Goal: Task Accomplishment & Management: Use online tool/utility

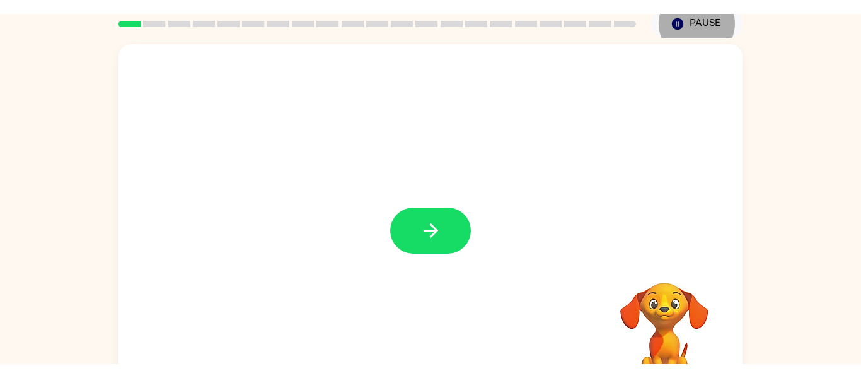
scroll to position [49, 0]
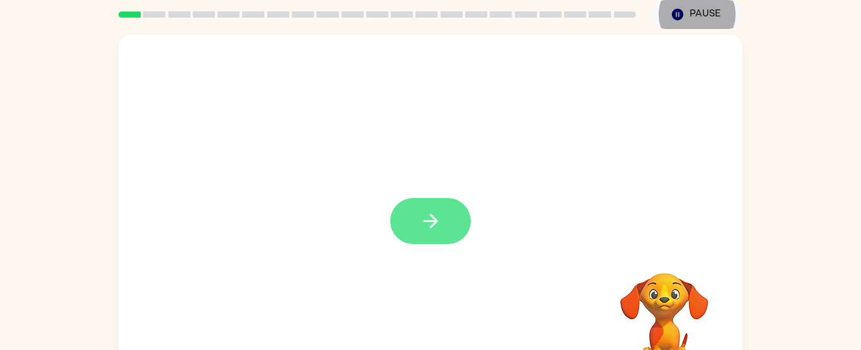
click at [443, 215] on button "button" at bounding box center [430, 221] width 81 height 46
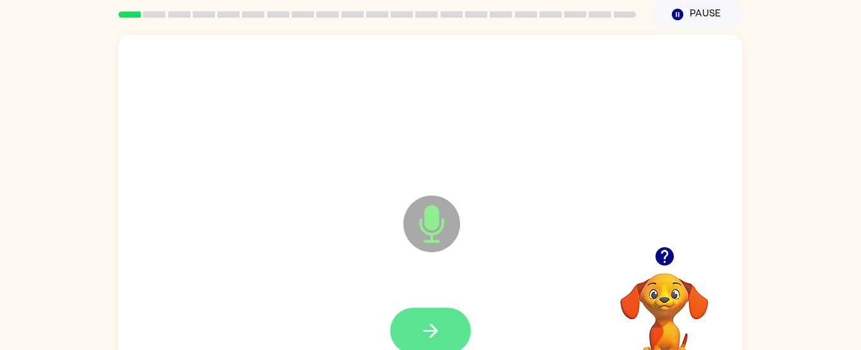
click at [425, 317] on button "button" at bounding box center [430, 331] width 81 height 46
click at [439, 329] on icon "button" at bounding box center [431, 331] width 22 height 22
click at [394, 325] on button "button" at bounding box center [430, 331] width 81 height 46
click at [436, 320] on icon "button" at bounding box center [431, 331] width 22 height 22
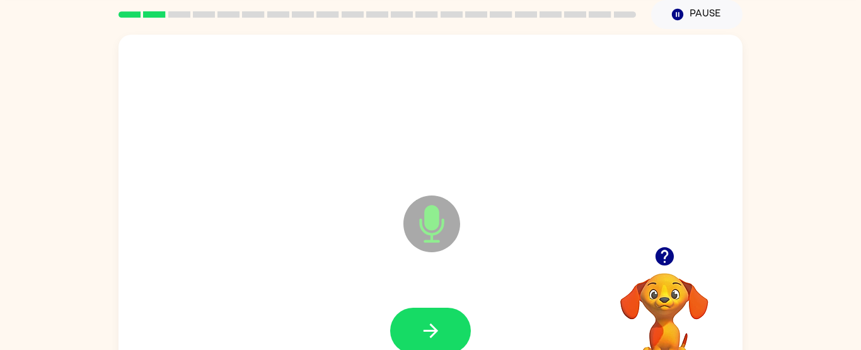
click at [436, 320] on icon "button" at bounding box center [431, 331] width 22 height 22
click at [664, 257] on button "button" at bounding box center [665, 256] width 32 height 32
click at [410, 323] on button "button" at bounding box center [430, 331] width 81 height 46
click at [654, 258] on icon "button" at bounding box center [665, 256] width 22 height 22
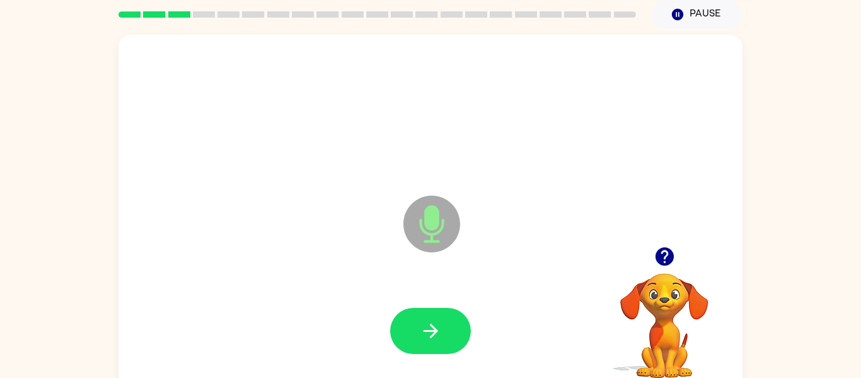
click at [855, 152] on div "Microphone The Microphone is here when it is your turn to talk Your browser mus…" at bounding box center [430, 212] width 861 height 366
click at [425, 323] on icon "button" at bounding box center [431, 331] width 22 height 22
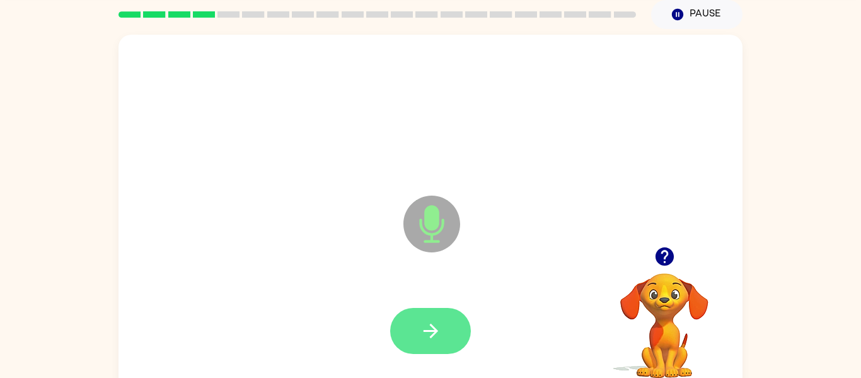
click at [460, 341] on button "button" at bounding box center [430, 331] width 81 height 46
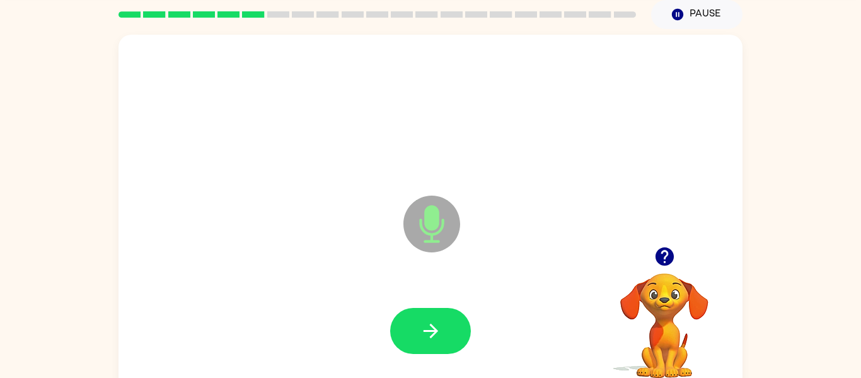
click at [460, 341] on button "button" at bounding box center [430, 331] width 81 height 46
click at [666, 256] on icon "button" at bounding box center [665, 256] width 22 height 22
click at [421, 315] on button "button" at bounding box center [430, 331] width 81 height 46
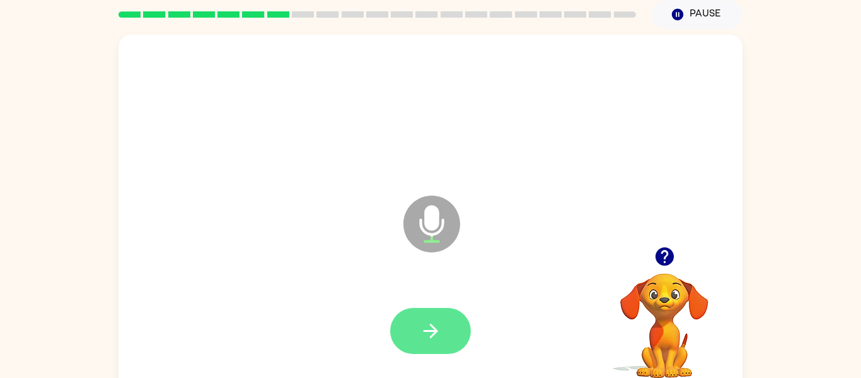
click at [400, 311] on button "button" at bounding box center [430, 331] width 81 height 46
click at [415, 323] on button "button" at bounding box center [430, 331] width 81 height 46
click at [443, 330] on button "button" at bounding box center [430, 331] width 81 height 46
click at [397, 329] on button "button" at bounding box center [430, 331] width 81 height 46
click at [395, 316] on button "button" at bounding box center [430, 331] width 81 height 46
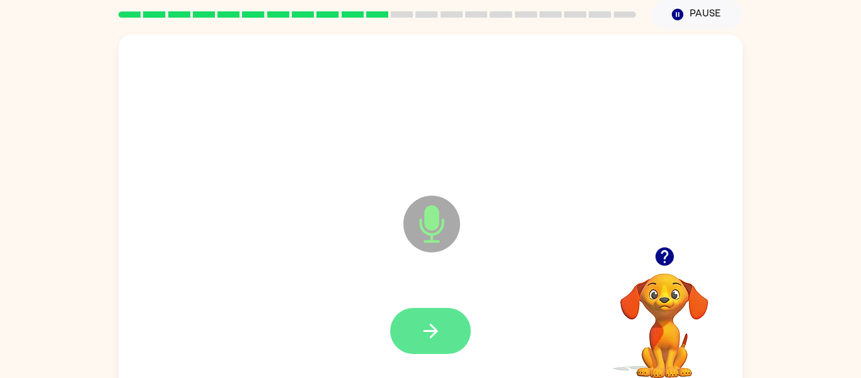
click at [415, 326] on button "button" at bounding box center [430, 331] width 81 height 46
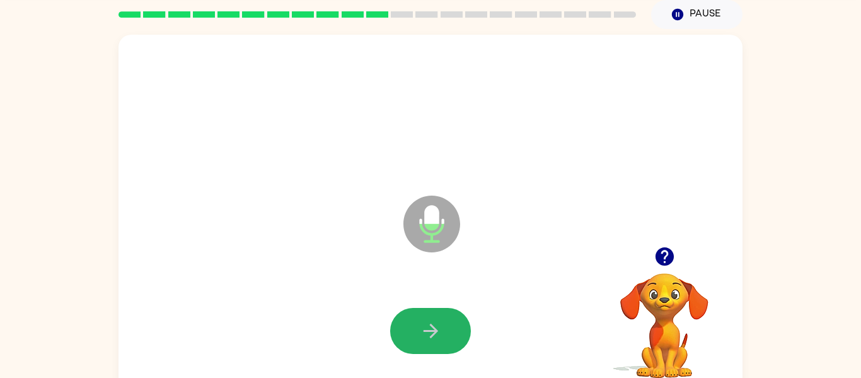
click at [415, 326] on button "button" at bounding box center [430, 331] width 81 height 46
click at [663, 262] on icon "button" at bounding box center [664, 256] width 18 height 18
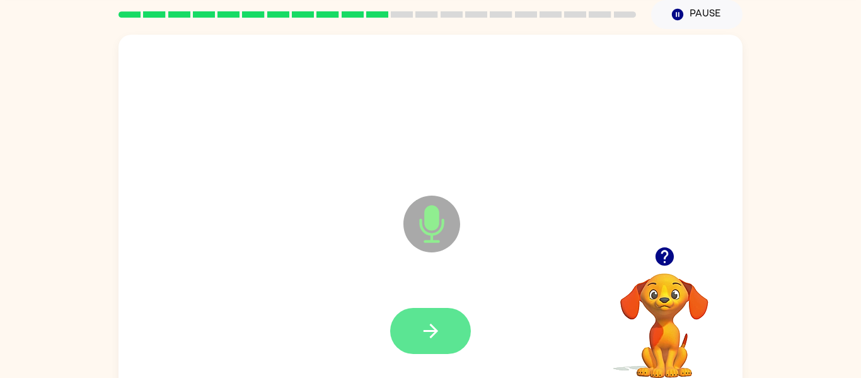
click at [446, 329] on button "button" at bounding box center [430, 331] width 81 height 46
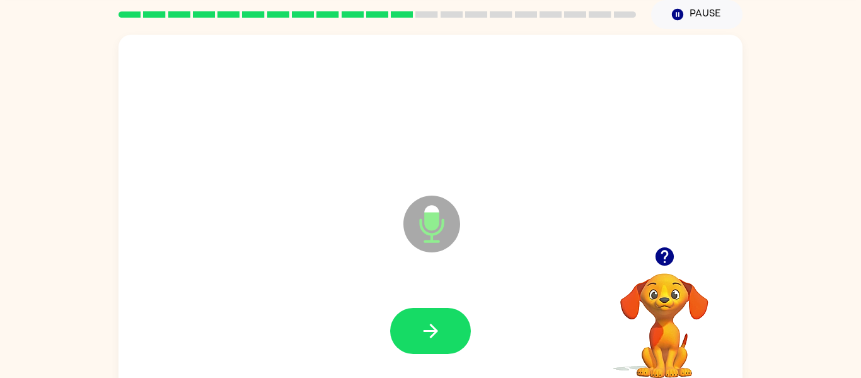
click at [658, 250] on icon "button" at bounding box center [664, 256] width 18 height 18
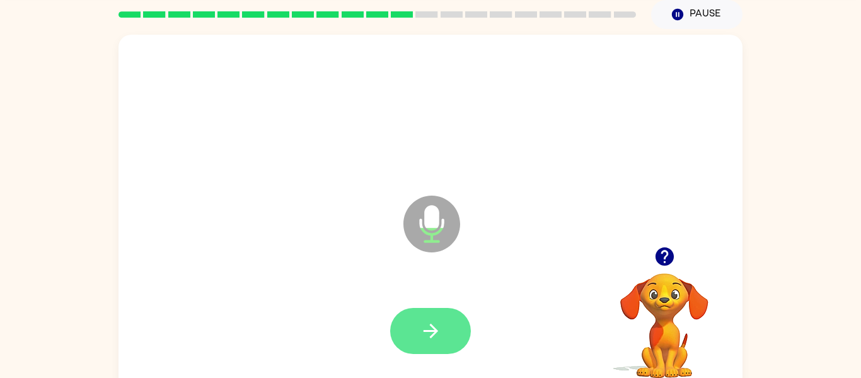
click at [450, 331] on button "button" at bounding box center [430, 331] width 81 height 46
click at [454, 342] on button "button" at bounding box center [430, 331] width 81 height 46
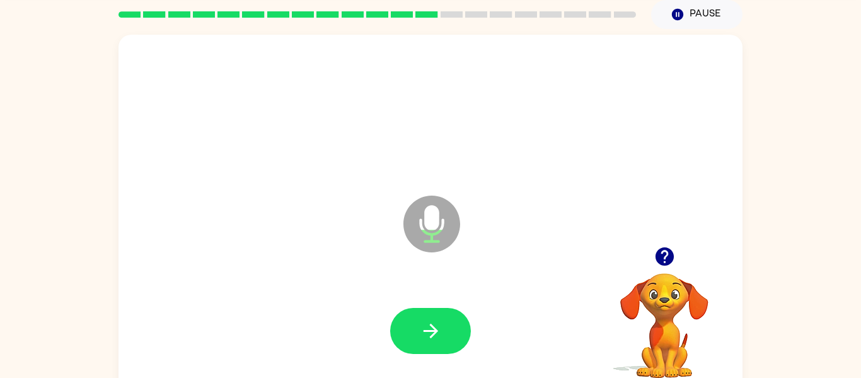
click at [659, 259] on icon "button" at bounding box center [664, 256] width 18 height 18
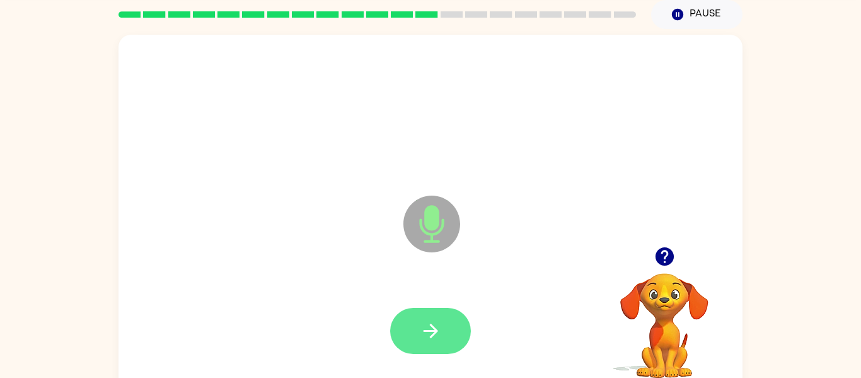
click at [410, 320] on button "button" at bounding box center [430, 331] width 81 height 46
click at [418, 345] on button "button" at bounding box center [430, 331] width 81 height 46
click at [421, 333] on icon "button" at bounding box center [431, 331] width 22 height 22
click at [438, 320] on icon "button" at bounding box center [431, 331] width 22 height 22
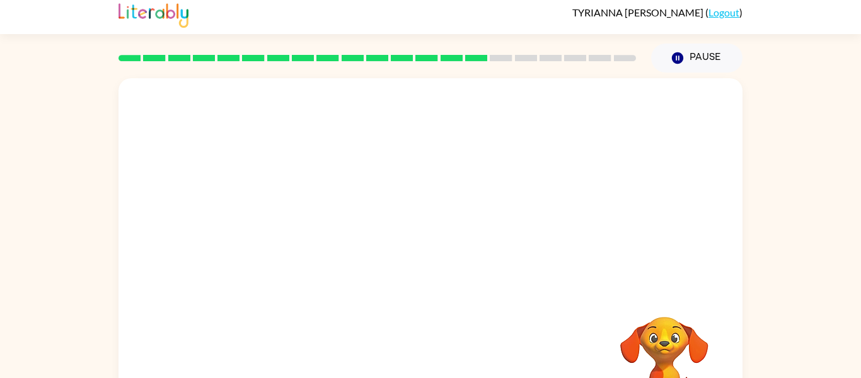
scroll to position [0, 0]
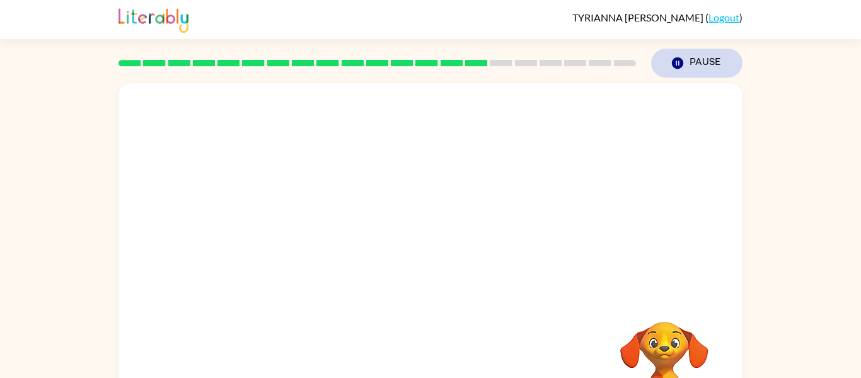
click at [713, 62] on button "Pause Pause" at bounding box center [696, 63] width 91 height 29
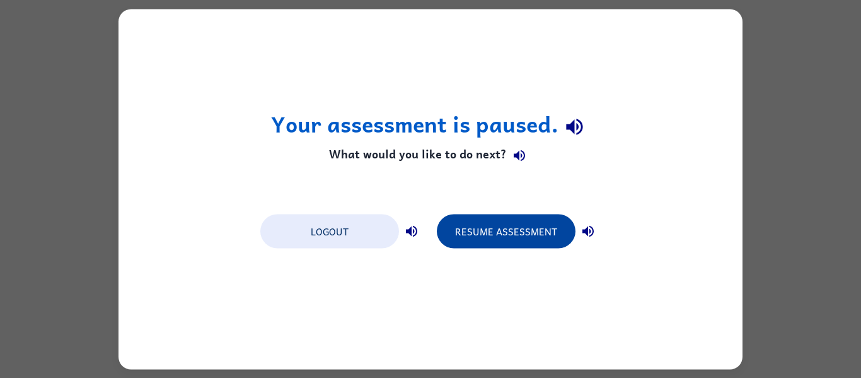
click at [499, 245] on button "Resume Assessment" at bounding box center [506, 231] width 139 height 34
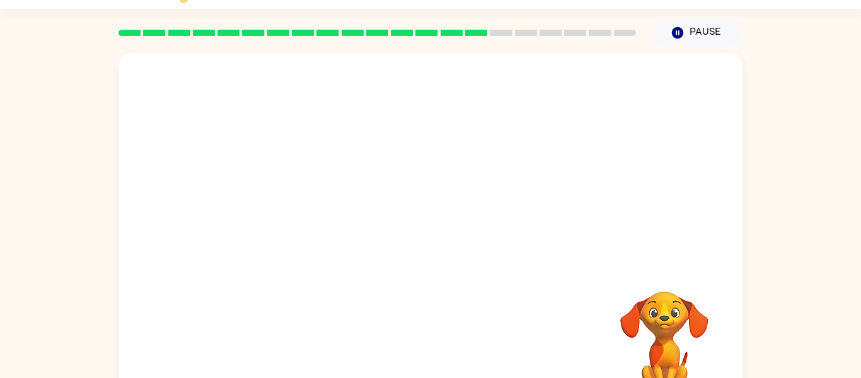
scroll to position [32, 0]
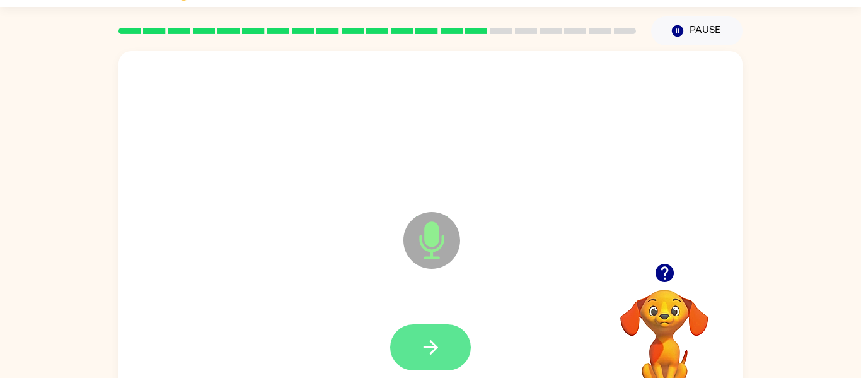
click at [431, 349] on icon "button" at bounding box center [431, 347] width 22 height 22
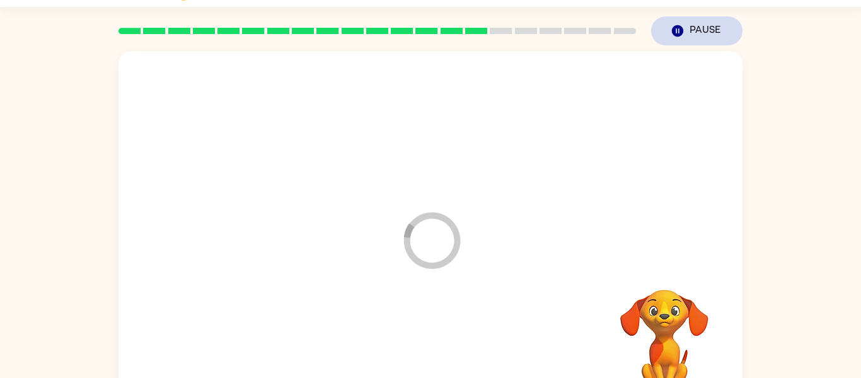
click at [684, 28] on icon "Pause" at bounding box center [678, 31] width 14 height 14
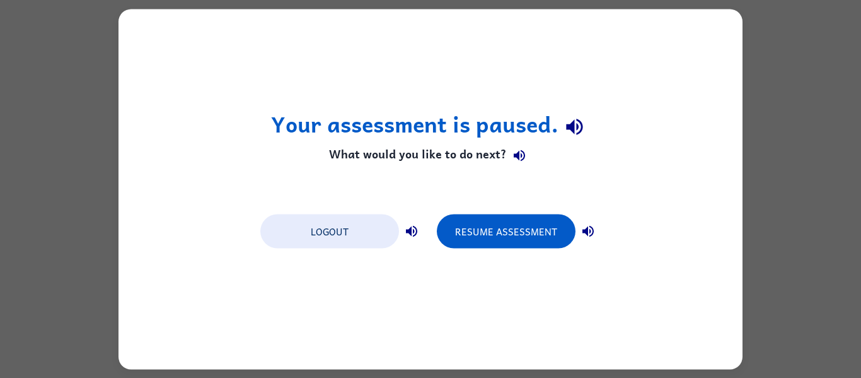
click at [505, 248] on div "Logout Resume Assessment" at bounding box center [430, 230] width 353 height 48
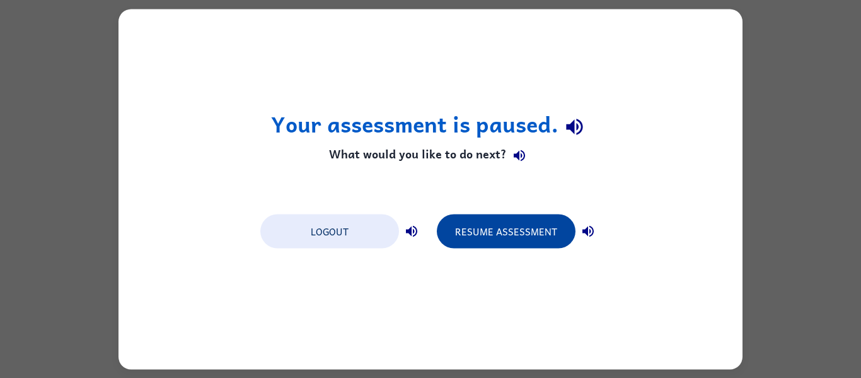
click at [506, 220] on button "Resume Assessment" at bounding box center [506, 231] width 139 height 34
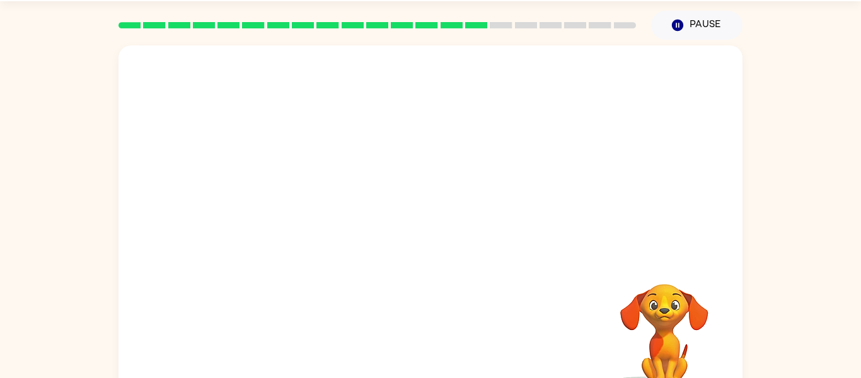
scroll to position [40, 0]
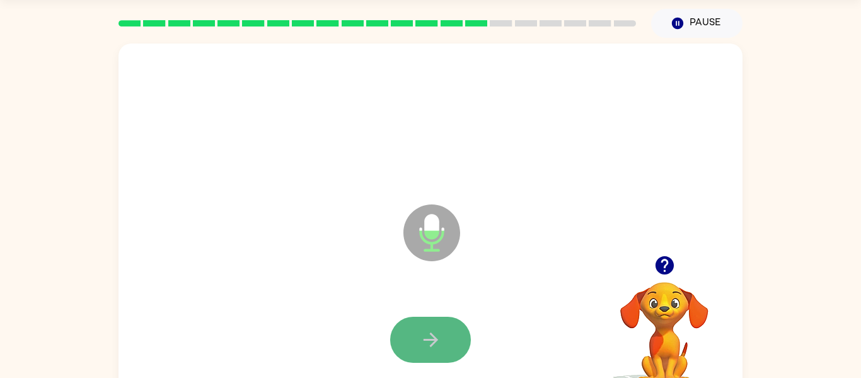
click at [431, 347] on icon "button" at bounding box center [431, 339] width 22 height 22
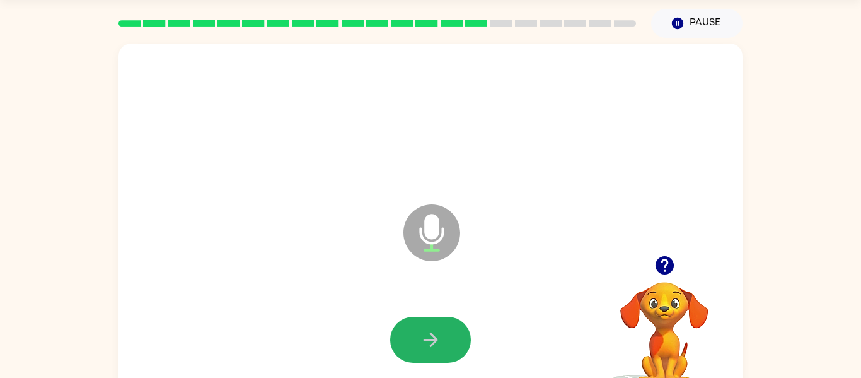
click at [431, 347] on icon "button" at bounding box center [431, 339] width 22 height 22
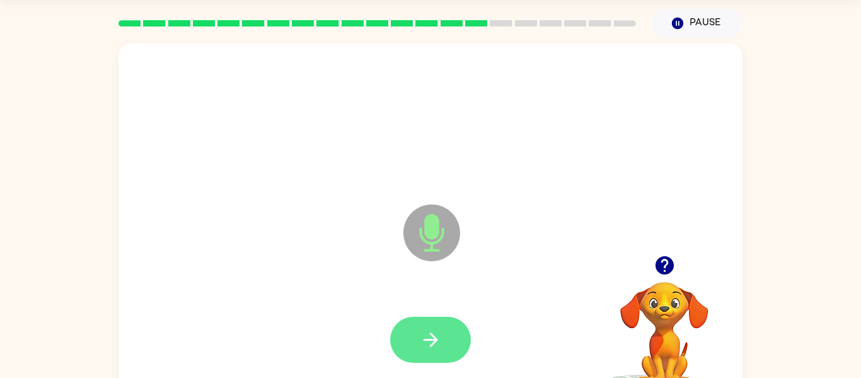
click at [400, 329] on button "button" at bounding box center [430, 339] width 81 height 46
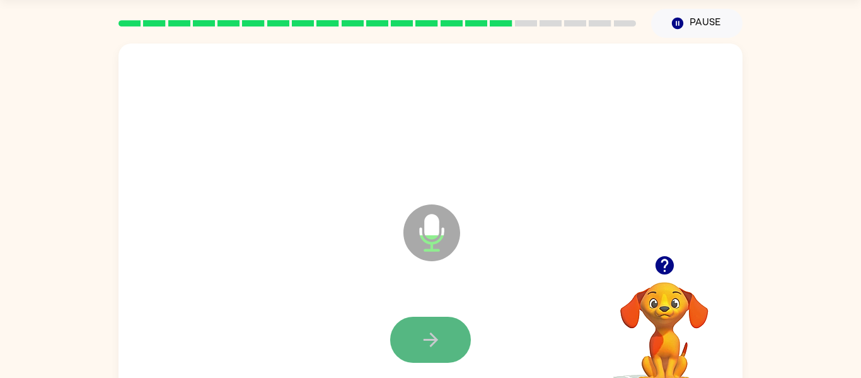
click at [461, 321] on button "button" at bounding box center [430, 339] width 81 height 46
click at [416, 349] on button "button" at bounding box center [430, 339] width 81 height 46
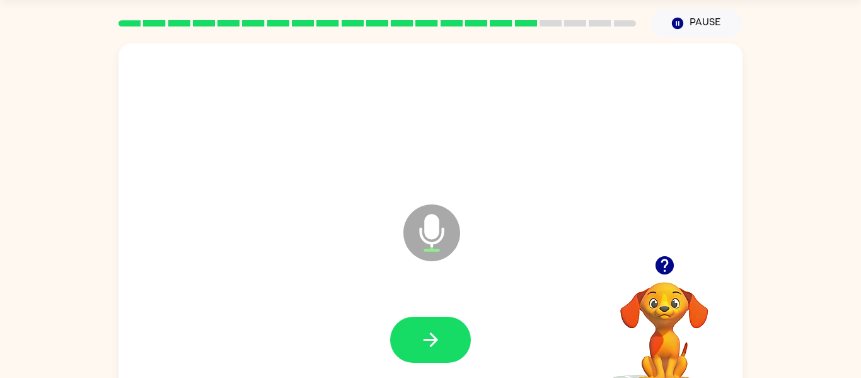
click at [416, 349] on button "button" at bounding box center [430, 339] width 81 height 46
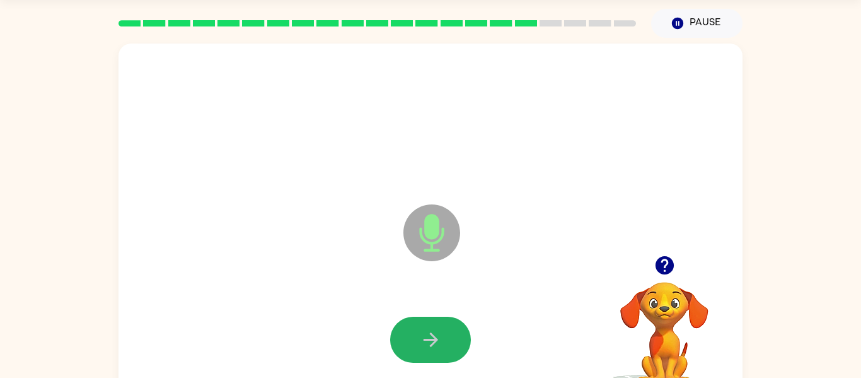
click at [416, 349] on button "button" at bounding box center [430, 339] width 81 height 46
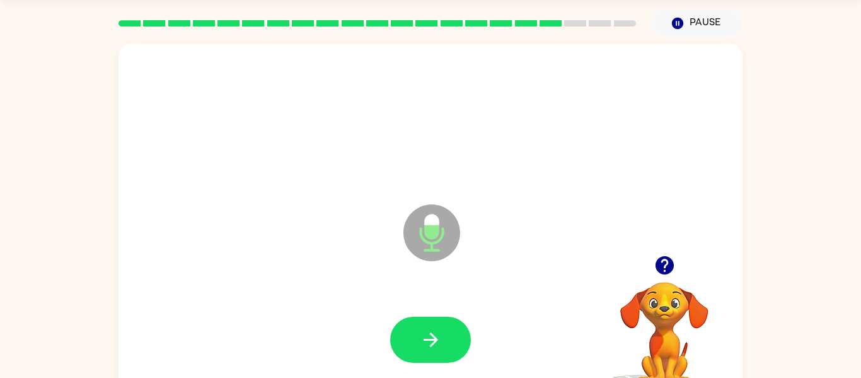
click at [416, 349] on button "button" at bounding box center [430, 339] width 81 height 46
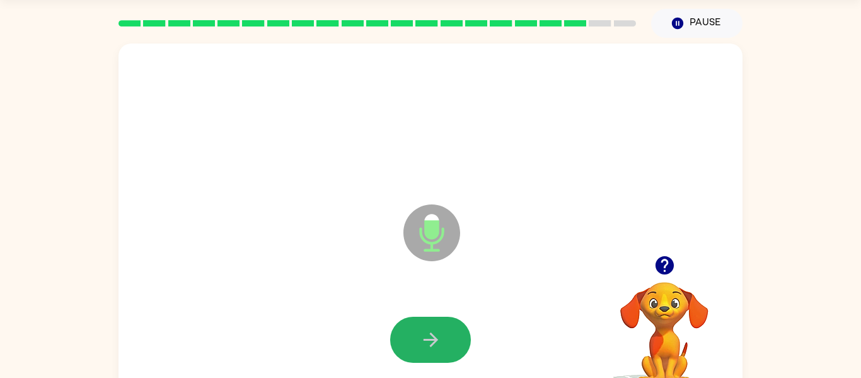
click at [416, 349] on button "button" at bounding box center [430, 339] width 81 height 46
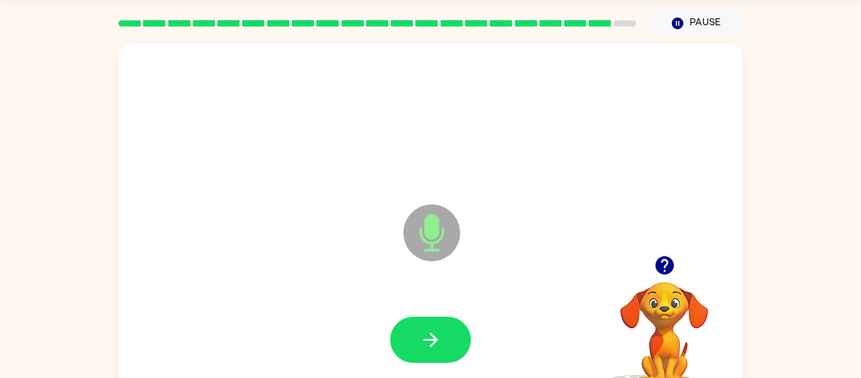
click at [416, 349] on button "button" at bounding box center [430, 339] width 81 height 46
